Goal: Task Accomplishment & Management: Complete application form

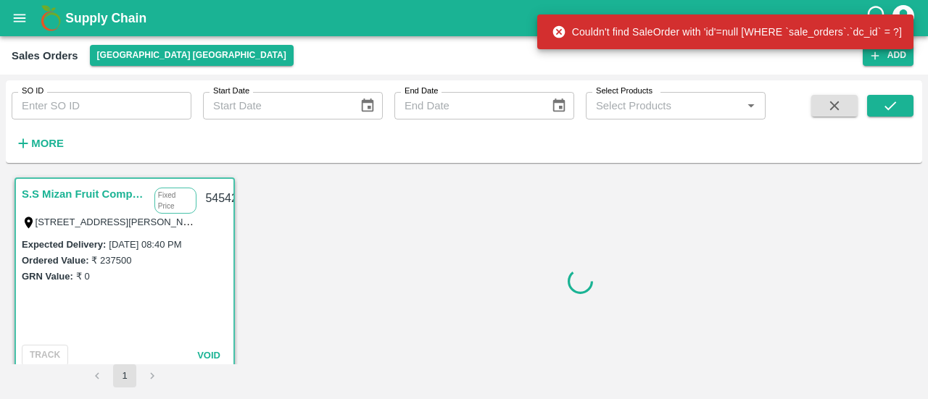
click at [794, 150] on div "SO ID SO ID Start Date Start Date End Date End Date Select Products Select Prod…" at bounding box center [464, 121] width 916 height 71
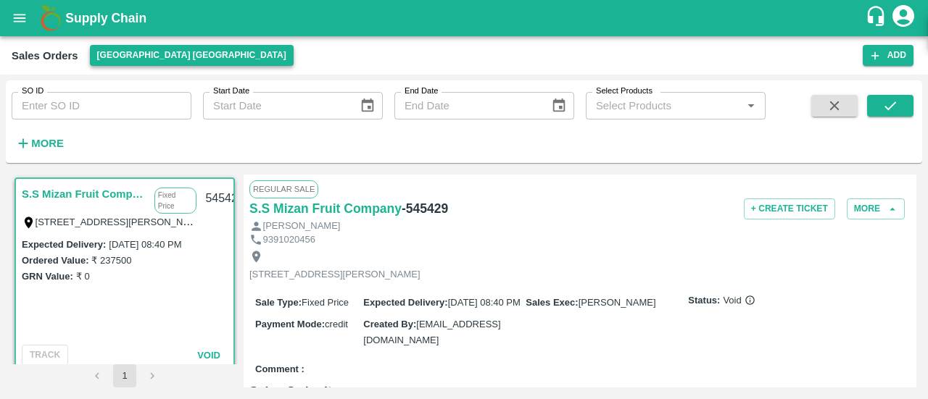
click at [151, 51] on button "[GEOGRAPHIC_DATA] [GEOGRAPHIC_DATA]" at bounding box center [192, 55] width 204 height 21
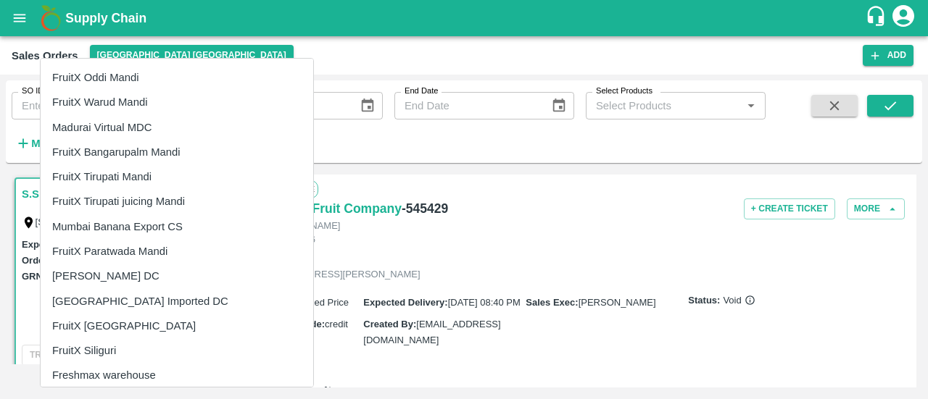
scroll to position [452, 0]
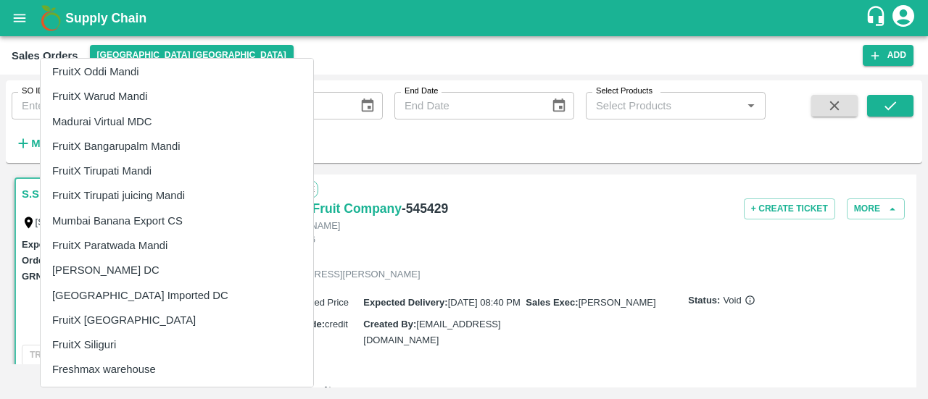
drag, startPoint x: 125, startPoint y: 306, endPoint x: 125, endPoint y: 317, distance: 10.9
click at [125, 317] on ul "[GEOGRAPHIC_DATA] [GEOGRAPHIC_DATA] Direct Customer [GEOGRAPHIC_DATA] [GEOGRAPH…" at bounding box center [177, 109] width 272 height 1005
click at [125, 317] on li "FruitX [GEOGRAPHIC_DATA]" at bounding box center [177, 320] width 272 height 25
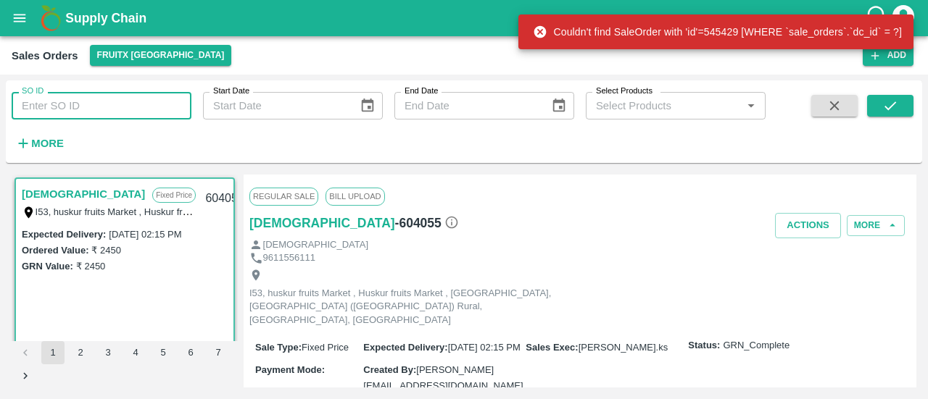
click at [165, 112] on input "SO ID" at bounding box center [102, 106] width 180 height 28
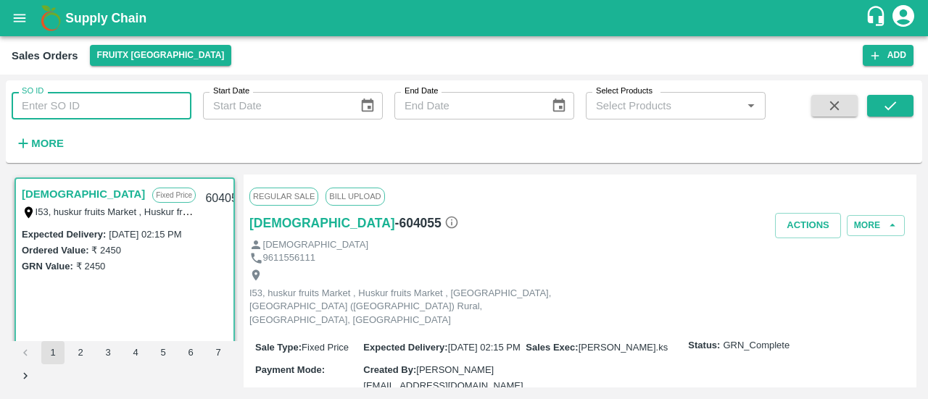
click at [139, 103] on input "SO ID" at bounding box center [102, 106] width 180 height 28
drag, startPoint x: 135, startPoint y: 111, endPoint x: 4, endPoint y: 142, distance: 134.1
click at [4, 142] on div "SO ID gemtree SO ID Start Date Start Date End Date End Date Select Products Sel…" at bounding box center [464, 237] width 928 height 325
type input "gemtree"
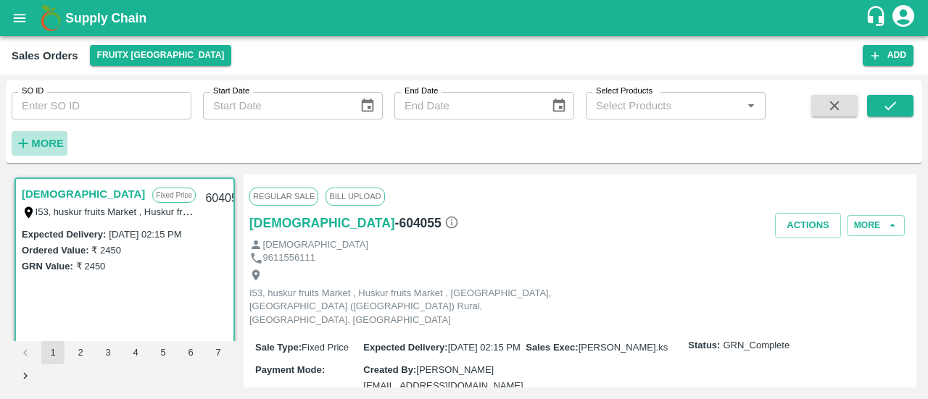
click at [39, 148] on strong "More" at bounding box center [47, 144] width 33 height 12
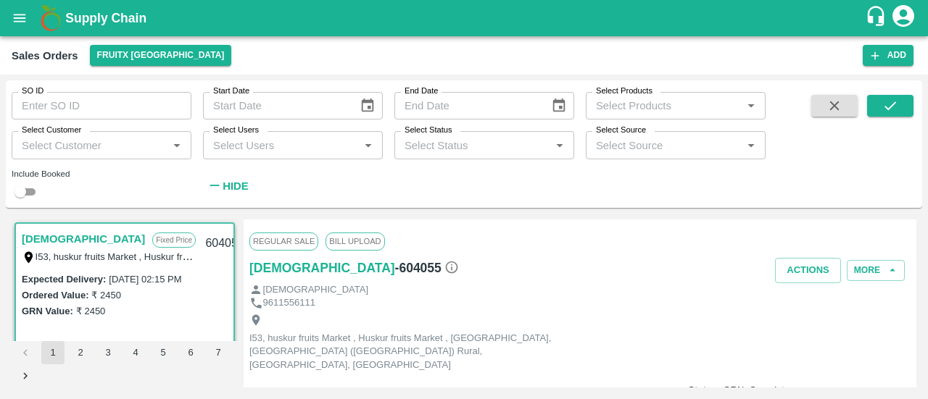
click at [83, 156] on div "Select Customer   *" at bounding box center [102, 145] width 180 height 28
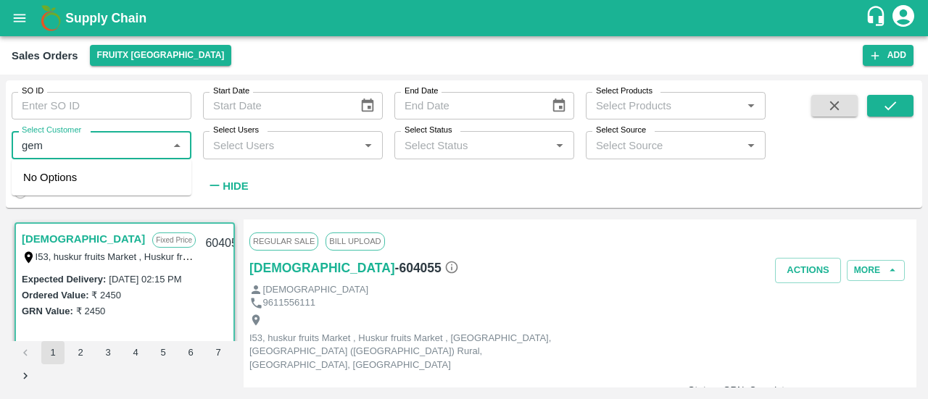
type input "gem"
click at [141, 146] on input "Select Customer" at bounding box center [89, 145] width 147 height 19
type input "DD/MM/YYYY"
click at [438, 102] on input "DD/MM/YYYY" at bounding box center [466, 106] width 145 height 28
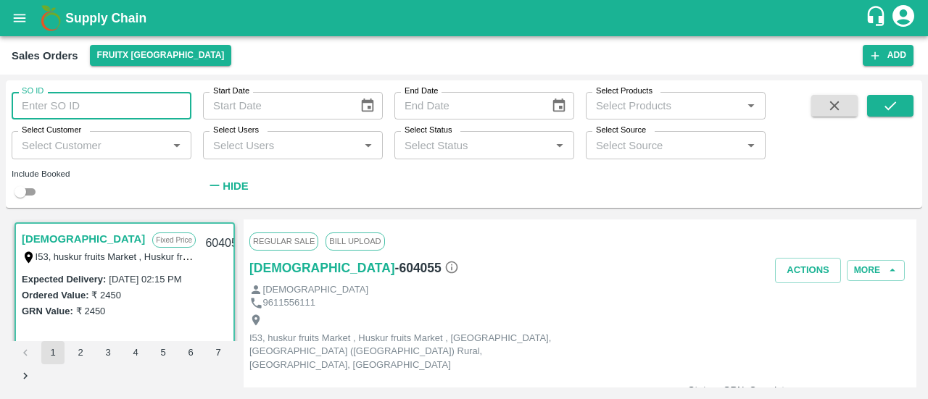
click at [158, 102] on input "SO ID" at bounding box center [102, 106] width 180 height 28
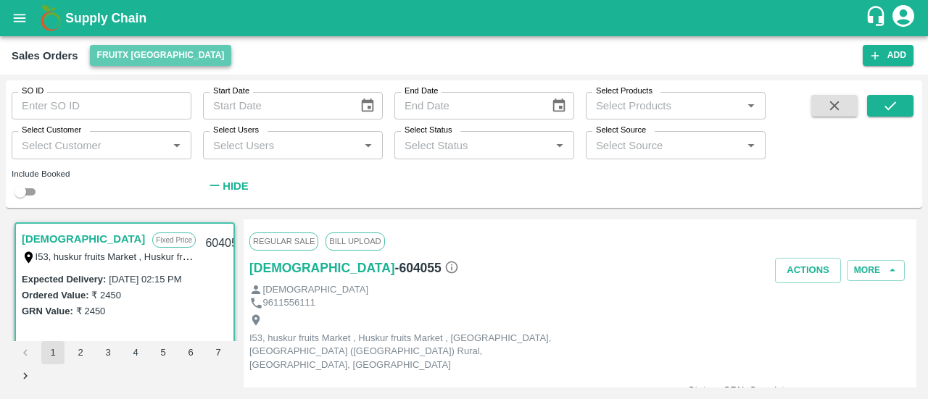
click at [174, 57] on button "FruitX [GEOGRAPHIC_DATA]" at bounding box center [161, 55] width 142 height 21
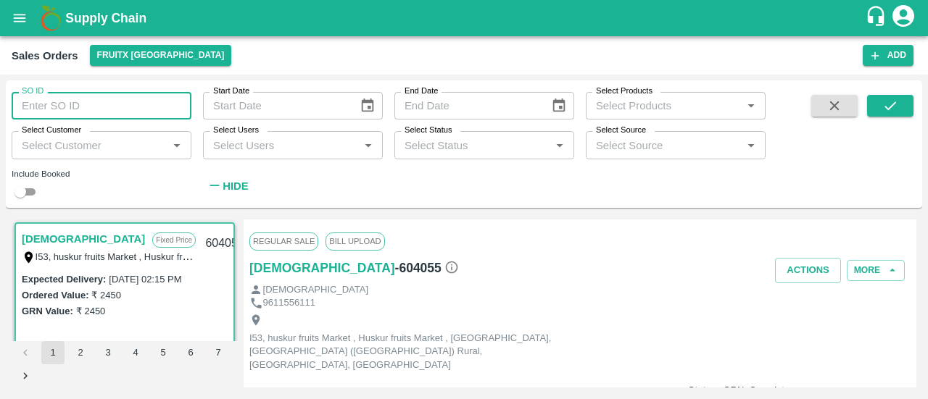
click at [138, 117] on input "SO ID" at bounding box center [102, 106] width 180 height 28
type input "Gemtree"
click at [194, 115] on div "Start Date Start Date" at bounding box center [286, 99] width 191 height 39
